Goal: Task Accomplishment & Management: Complete application form

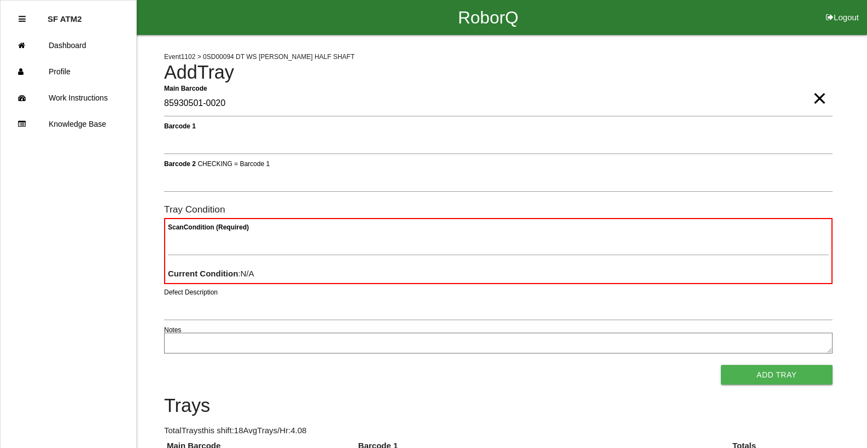
type Barcode "85930501-0020"
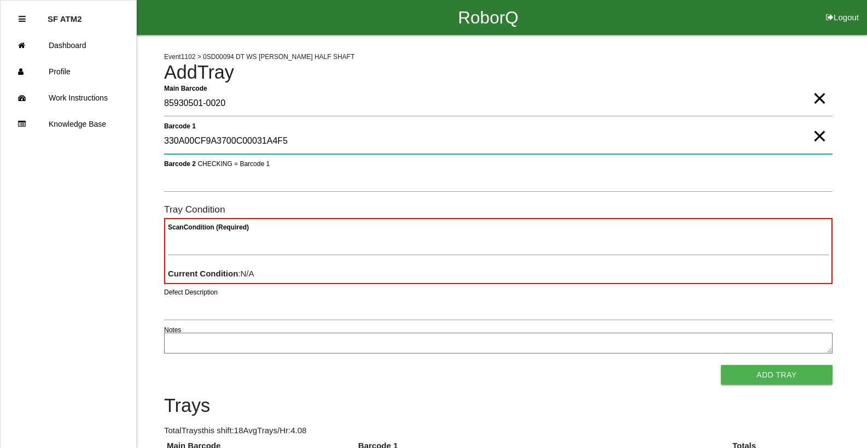
type 1 "330A00CF9A3700C00031A4F5"
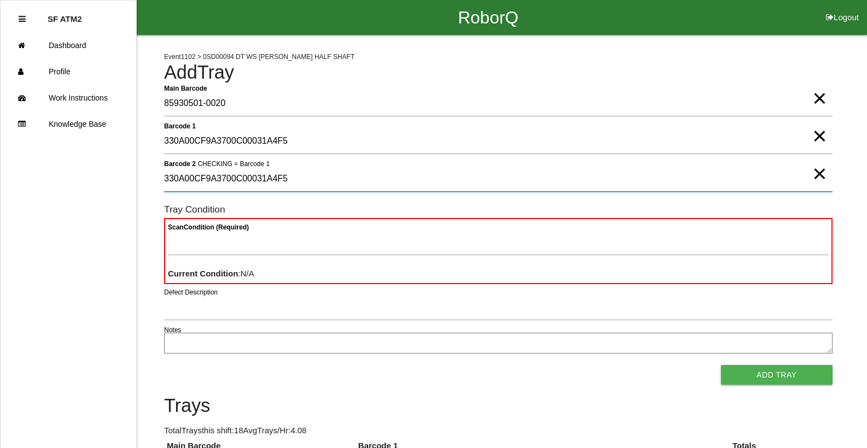
type 2 "330A00CF9A3700C00031A4F5"
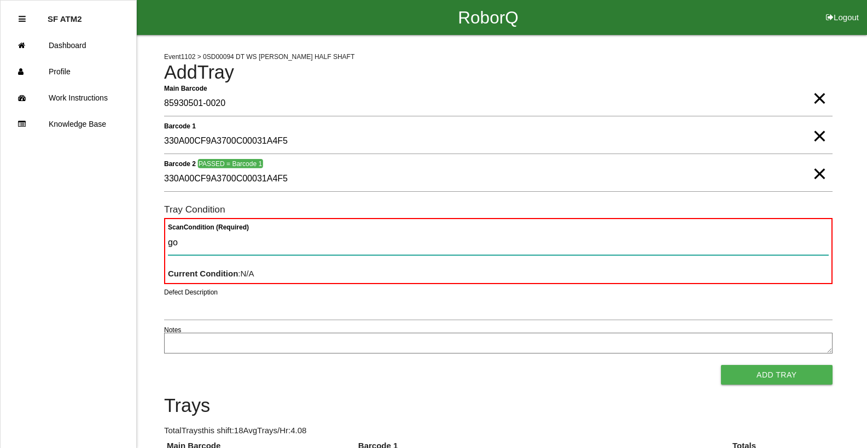
type Condition "goo"
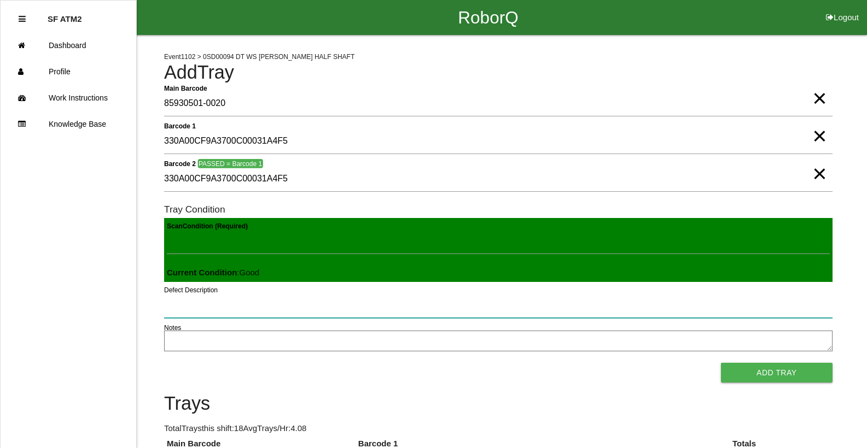
click at [721, 363] on button "Add Tray" at bounding box center [777, 373] width 112 height 20
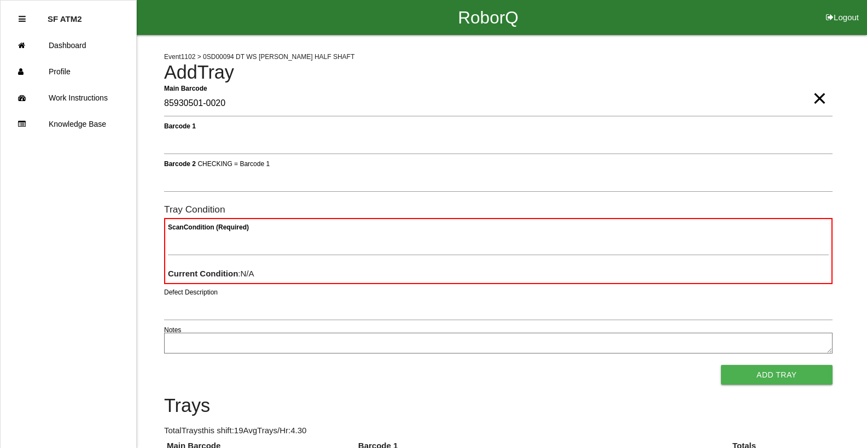
type Barcode "85930501-0020"
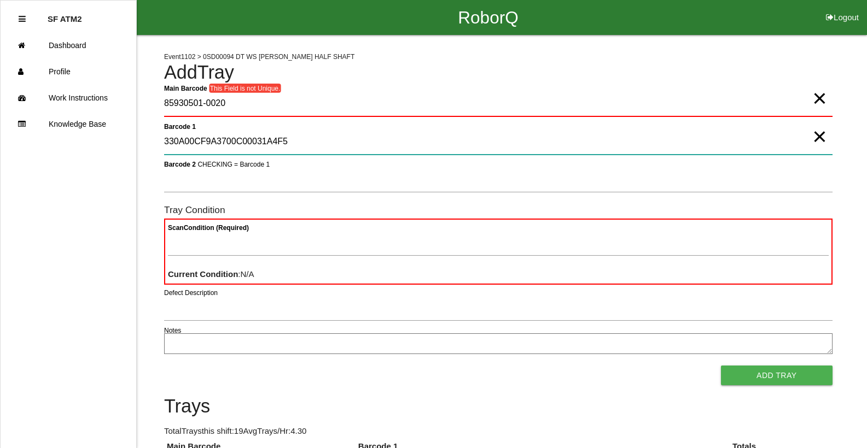
type 1 "330A00CF9A3700C00031A4F5"
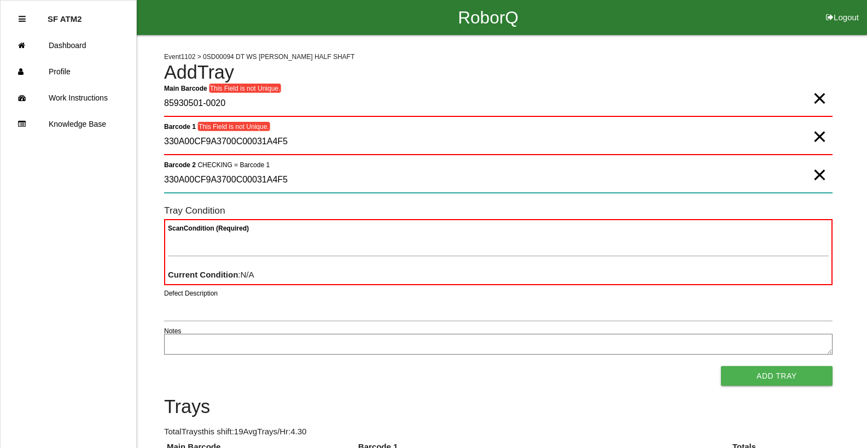
type 2 "330A00CF9A3700C00031A4F5"
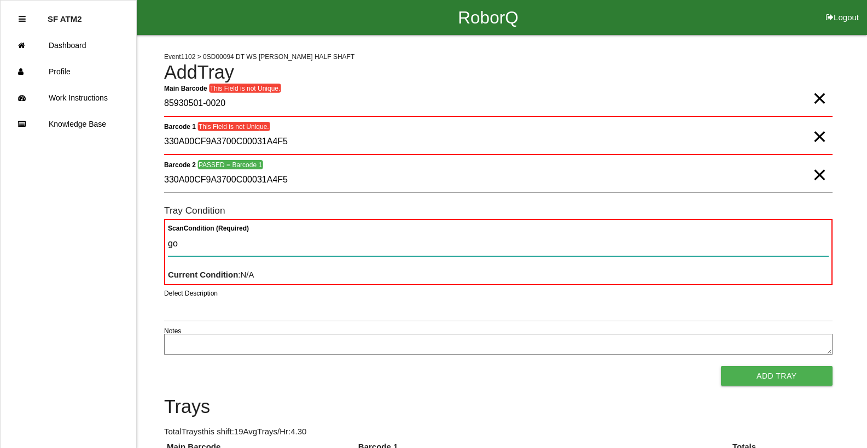
type Condition "goo"
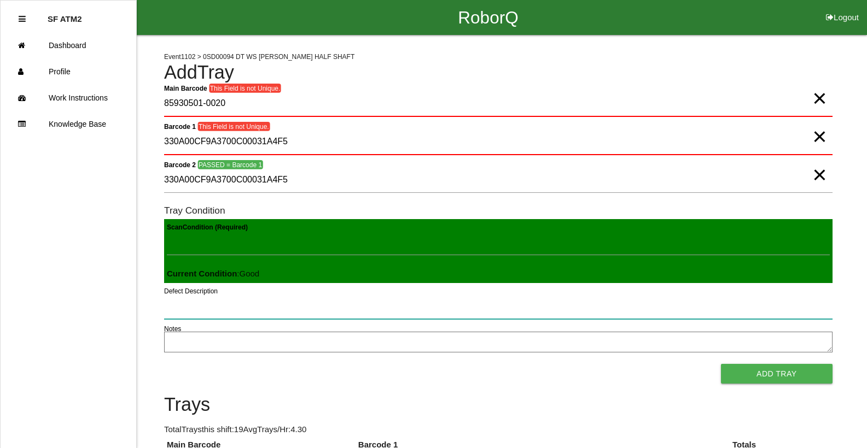
click at [721, 364] on button "Add Tray" at bounding box center [777, 374] width 112 height 20
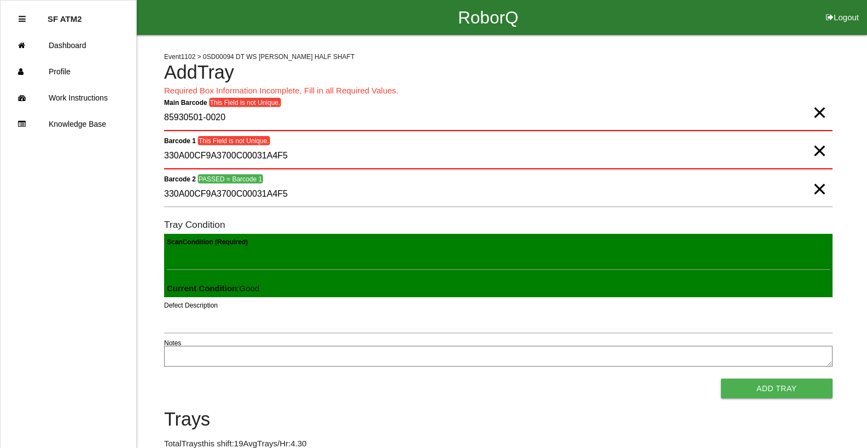
click at [818, 113] on span "×" at bounding box center [819, 102] width 14 height 22
click at [821, 151] on span "×" at bounding box center [819, 140] width 14 height 22
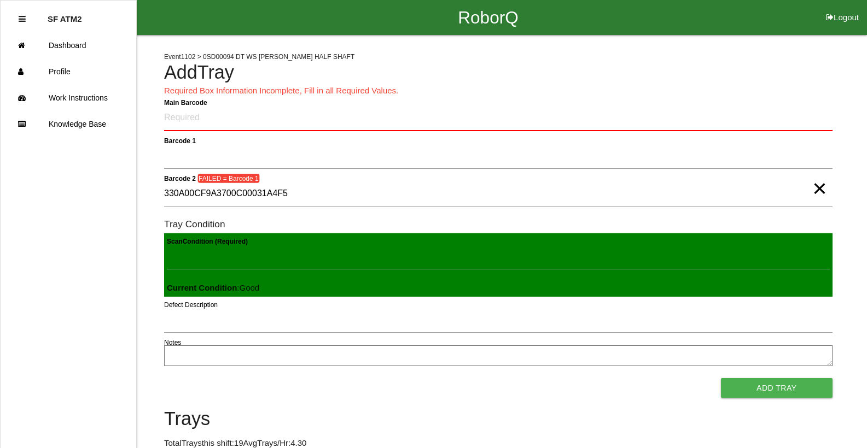
click at [814, 189] on span "×" at bounding box center [819, 178] width 14 height 22
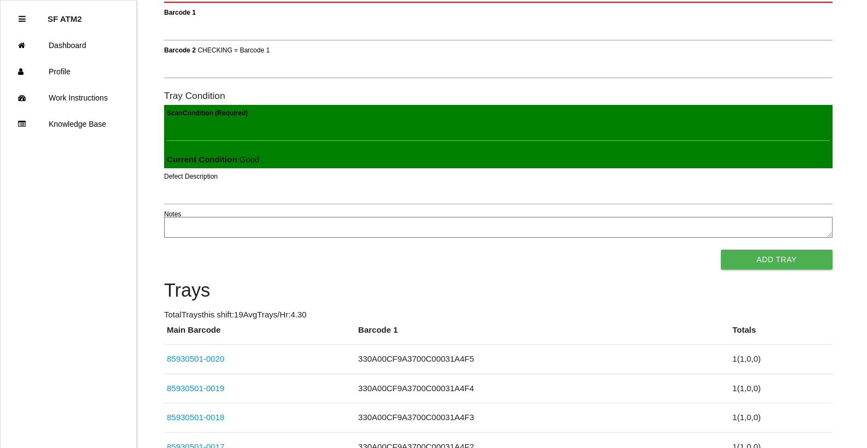
scroll to position [109, 0]
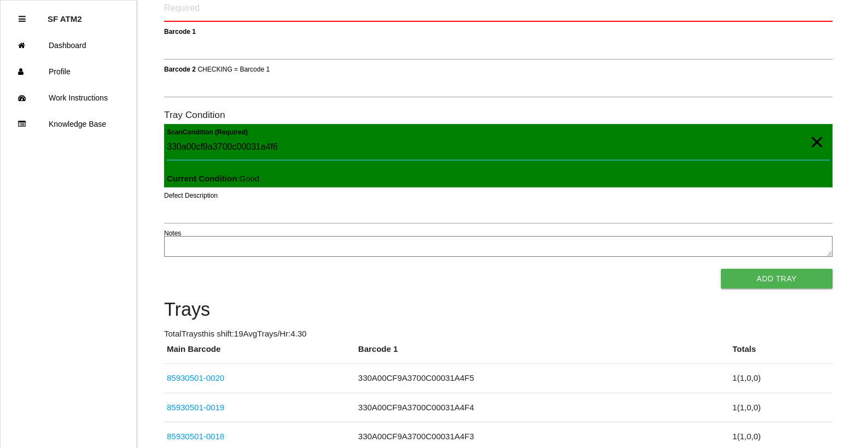
type Condition "330a00cf9a3700c00031a4f6"
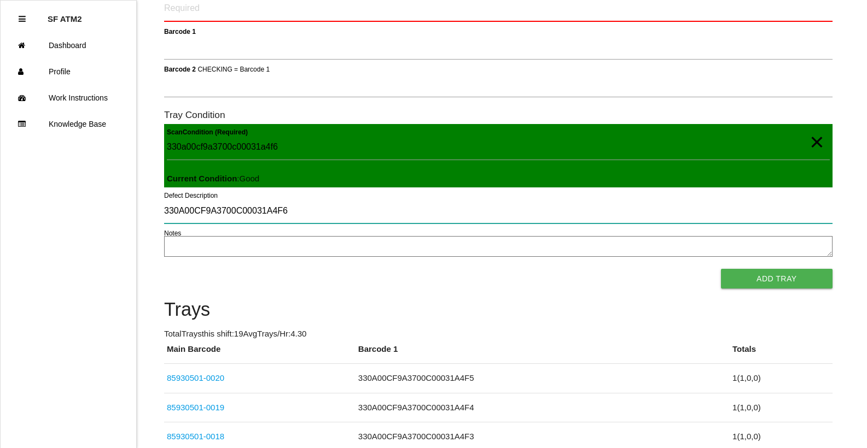
type input "330A00CF9A3700C00031A4F6"
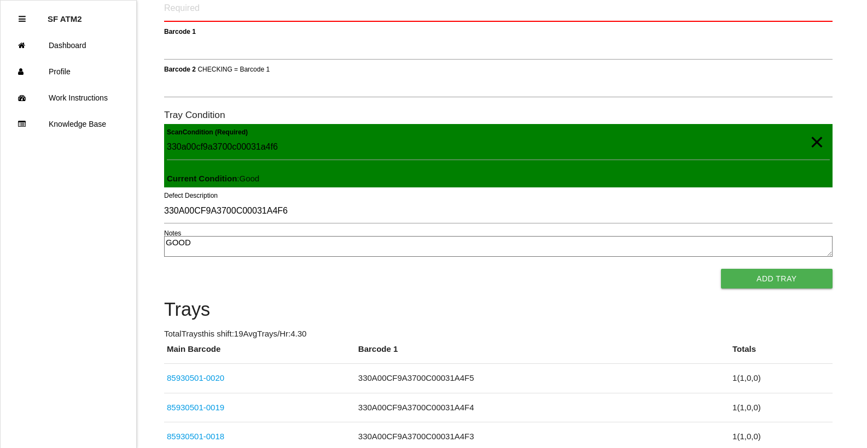
type textarea "GOOD"
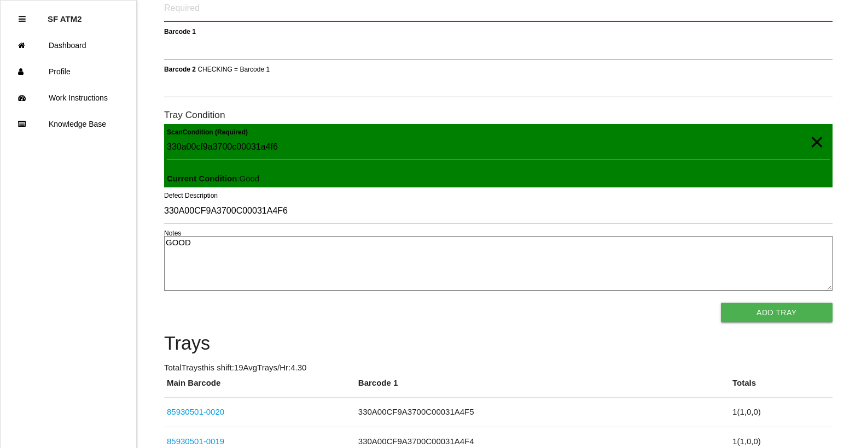
click at [721, 303] on button "Add Tray" at bounding box center [777, 313] width 112 height 20
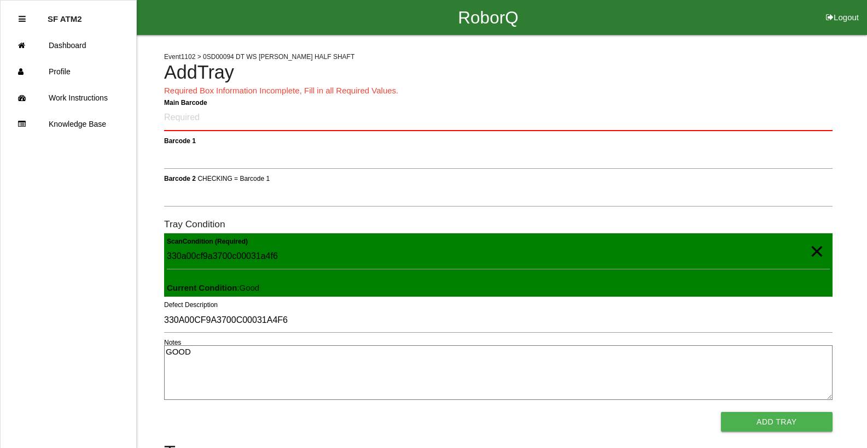
scroll to position [355, 0]
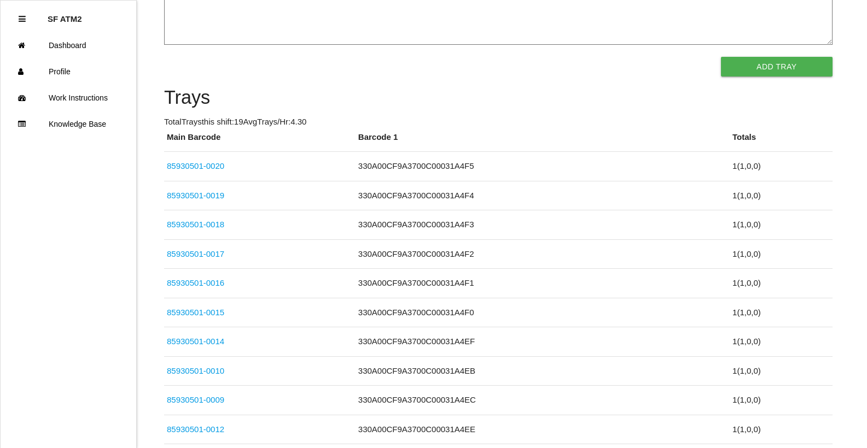
click link "85930501-0015" at bounding box center [195, 312] width 57 height 9
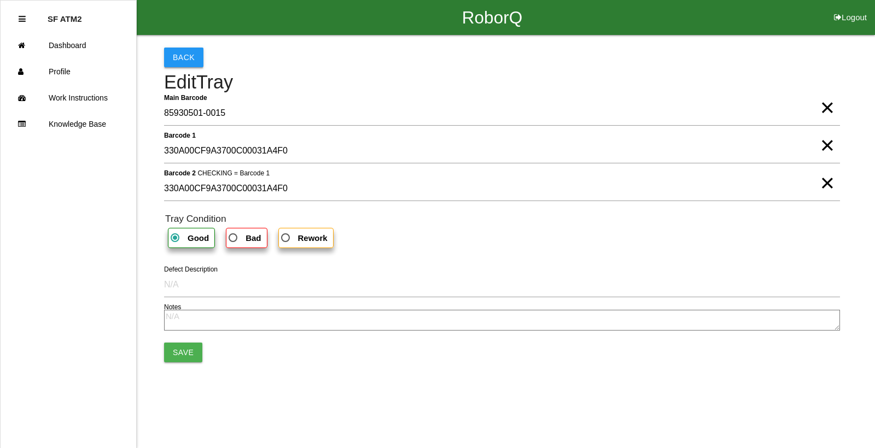
click at [185, 62] on button "Back" at bounding box center [183, 58] width 39 height 20
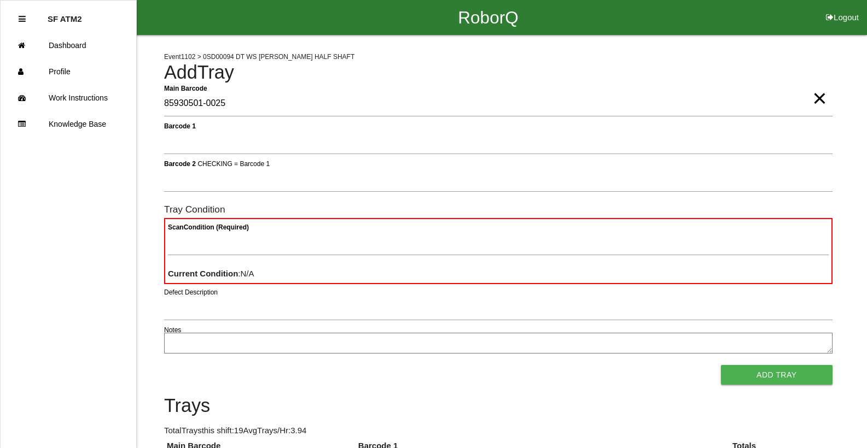
type Barcode "85930501-0025"
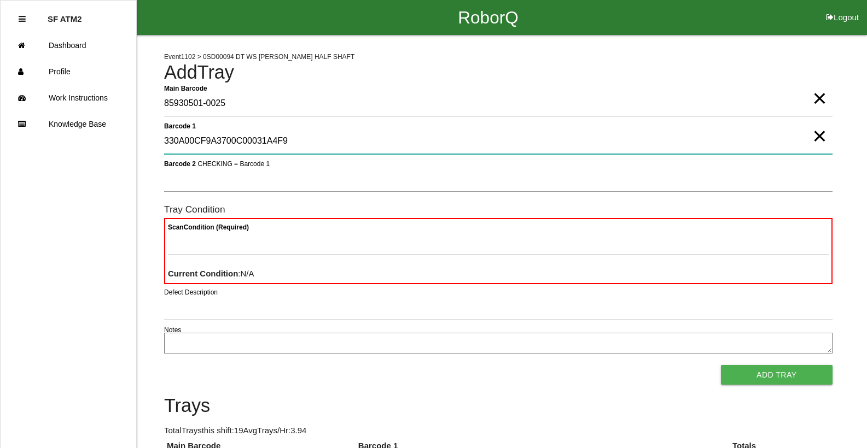
type 1 "330A00CF9A3700C00031A4F9"
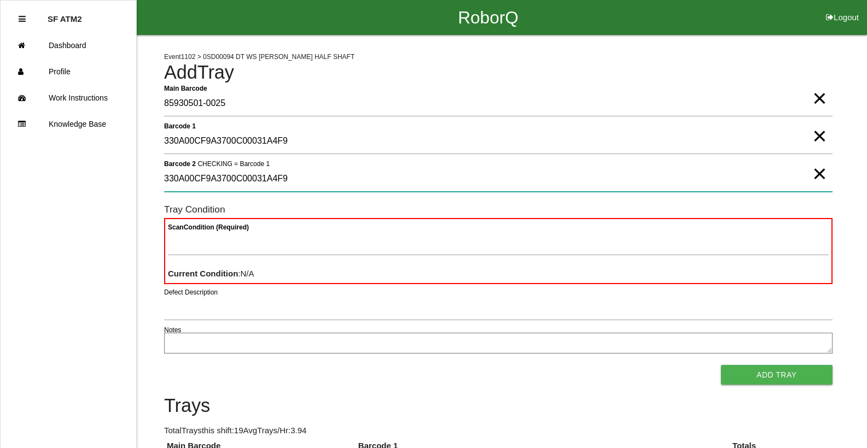
type 2 "330A00CF9A3700C00031A4F9"
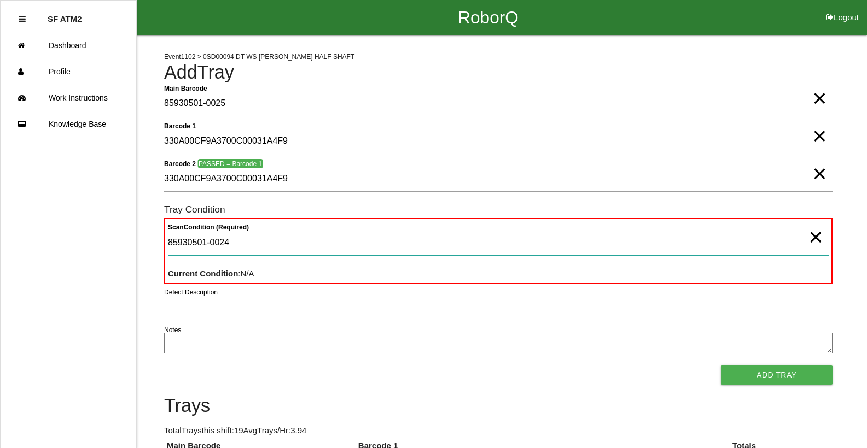
type Condition "85930501-0024"
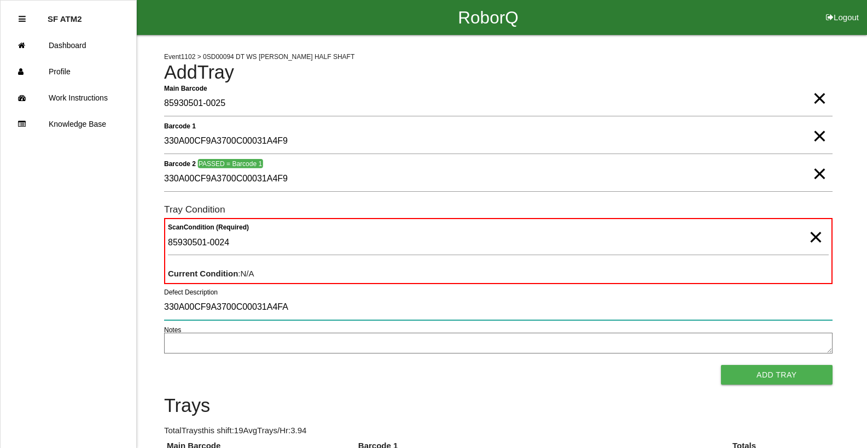
type input "330A00CF9A3700C00031A4FA"
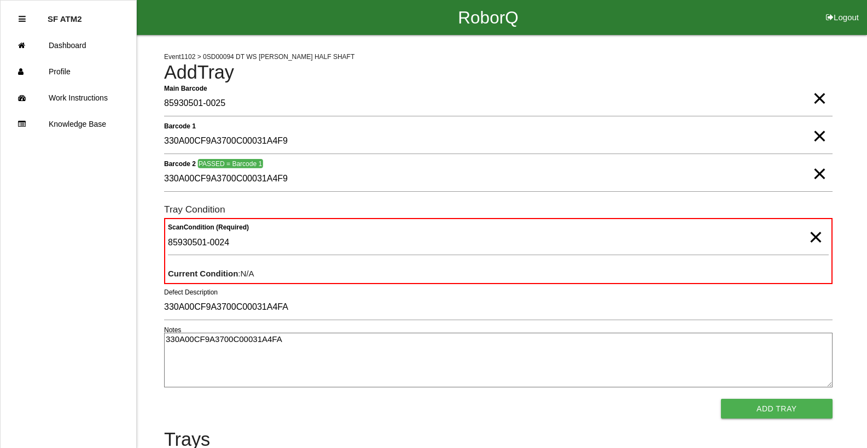
type textarea "330A00CF9A3700C00031A4FA"
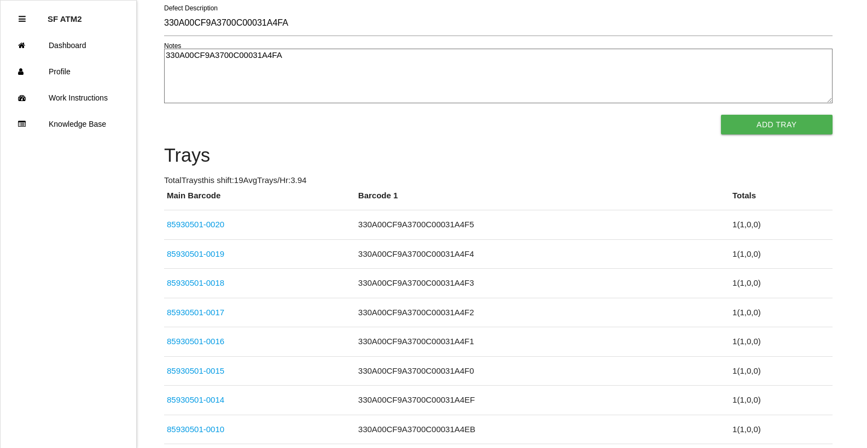
click link "85930501-0020" at bounding box center [195, 224] width 57 height 9
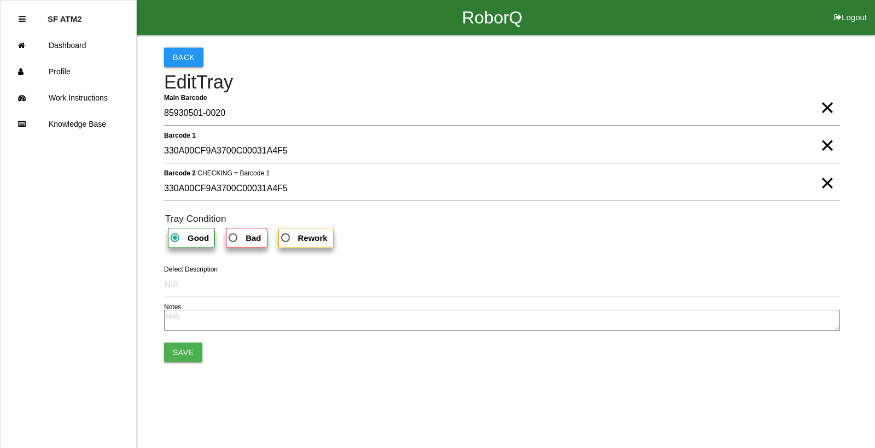
click at [190, 243] on b "Good" at bounding box center [198, 238] width 21 height 9
click at [176, 238] on input "Good" at bounding box center [171, 234] width 7 height 7
click at [187, 356] on button "Save" at bounding box center [183, 353] width 38 height 20
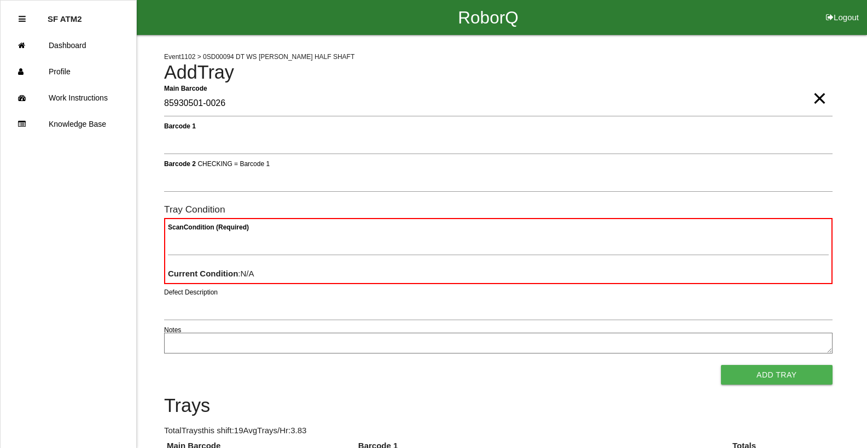
type Barcode "85930501-0026"
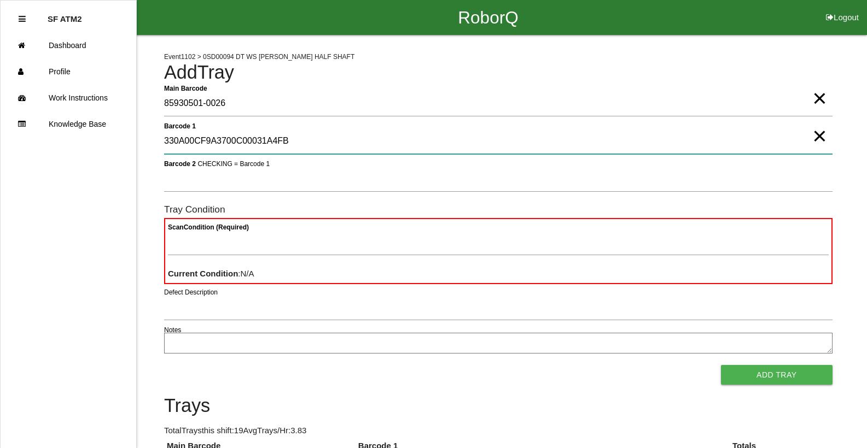
type 1 "330A00CF9A3700C00031A4FB"
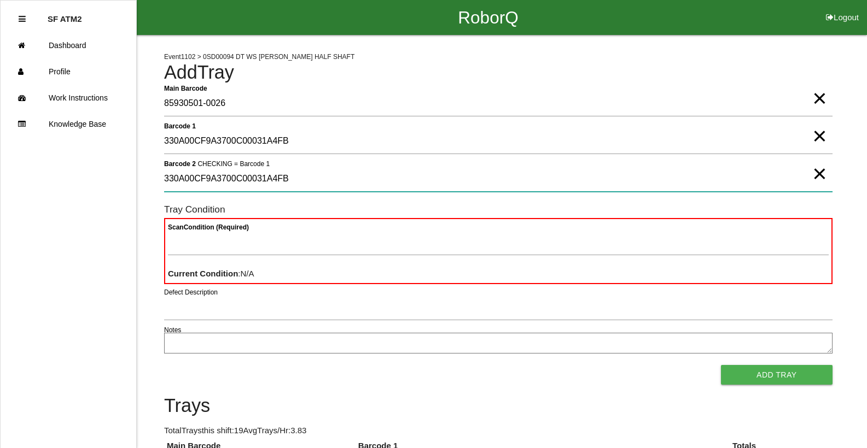
type 2 "330A00CF9A3700C00031A4FB"
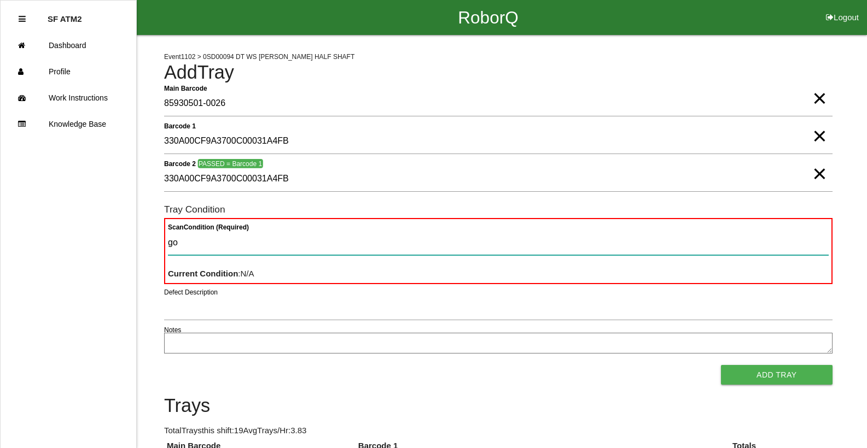
type Condition "goo"
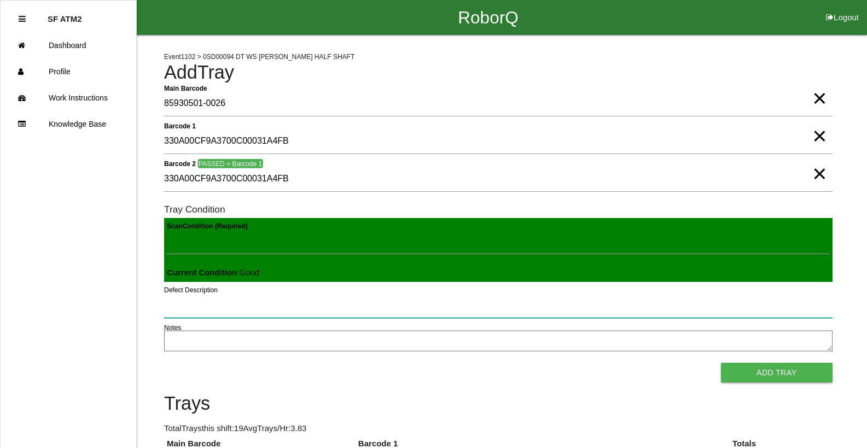
click at [721, 363] on button "Add Tray" at bounding box center [777, 373] width 112 height 20
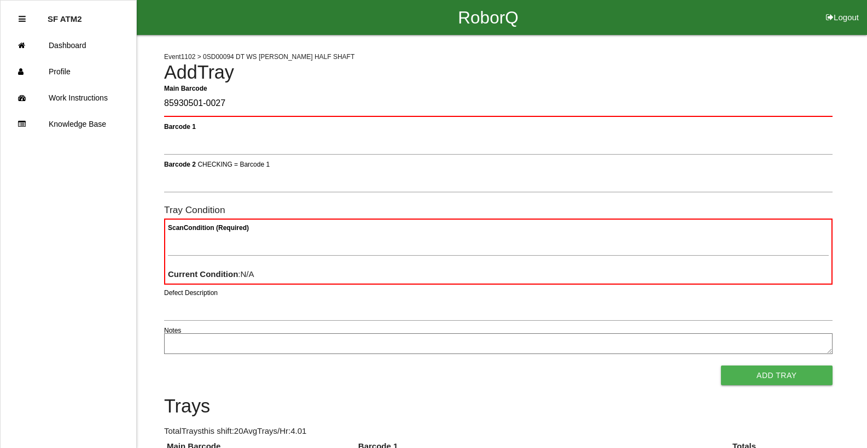
type Barcode "85930501-0027"
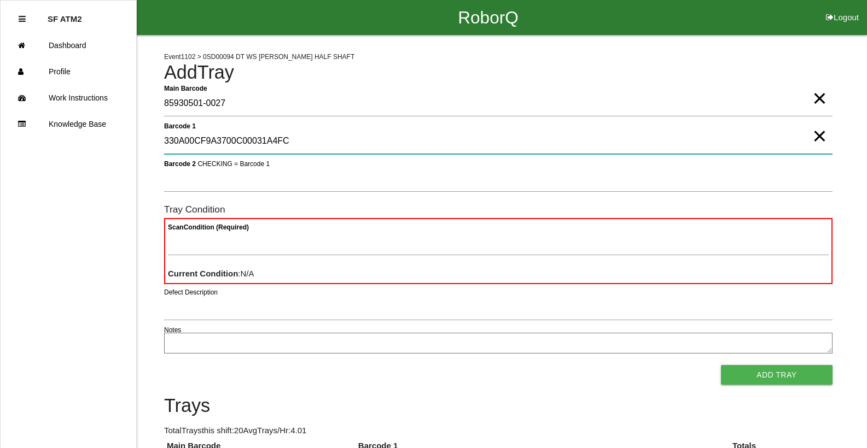
type 1 "330A00CF9A3700C00031A4FC"
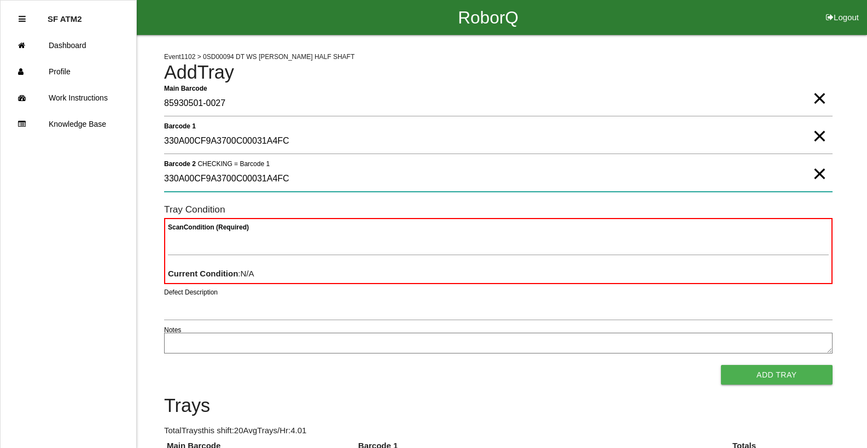
type 2 "330A00CF9A3700C00031A4FC"
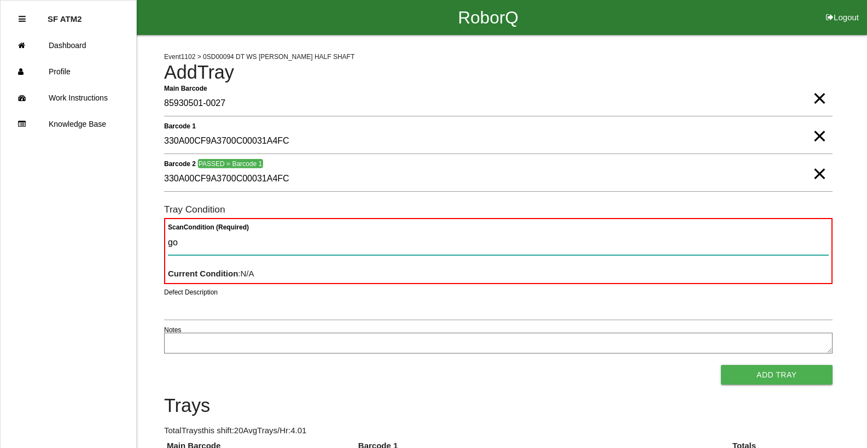
type Condition "goo"
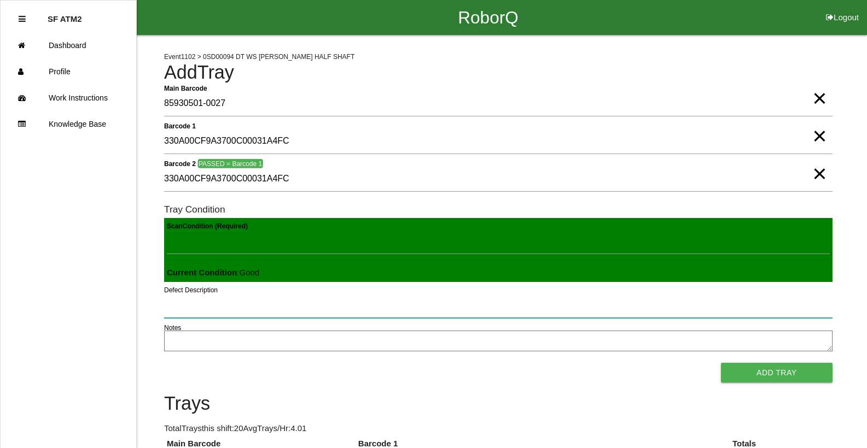
click at [721, 363] on button "Add Tray" at bounding box center [777, 373] width 112 height 20
